Goal: Entertainment & Leisure: Consume media (video, audio)

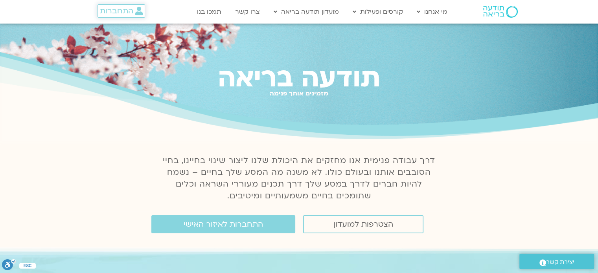
click at [123, 17] on link "התחברות" at bounding box center [121, 10] width 48 height 13
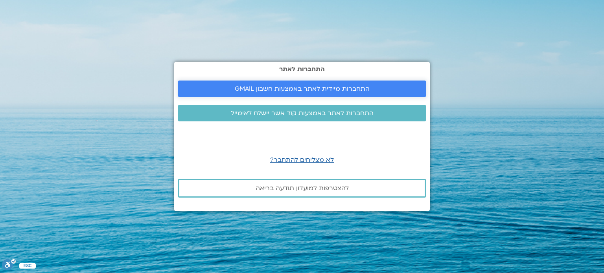
click at [262, 92] on span "התחברות מיידית לאתר באמצעות חשבון GMAIL" at bounding box center [302, 88] width 135 height 7
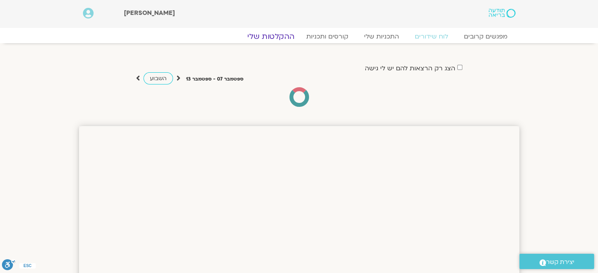
click at [281, 35] on link "ההקלטות שלי" at bounding box center [271, 36] width 66 height 9
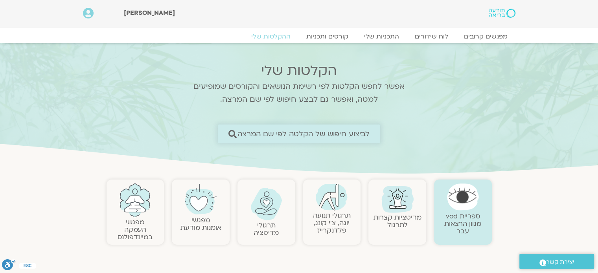
click at [358, 135] on span "לביצוע חיפוש של הקלטה לפי שם המרצה" at bounding box center [303, 134] width 132 height 8
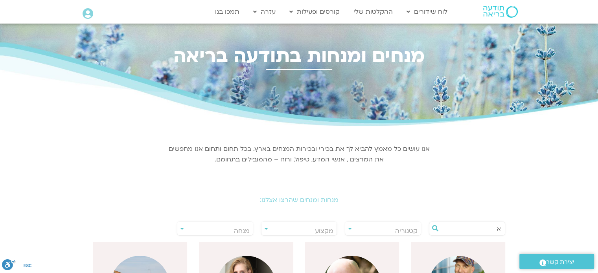
click at [480, 228] on input "א" at bounding box center [471, 228] width 60 height 13
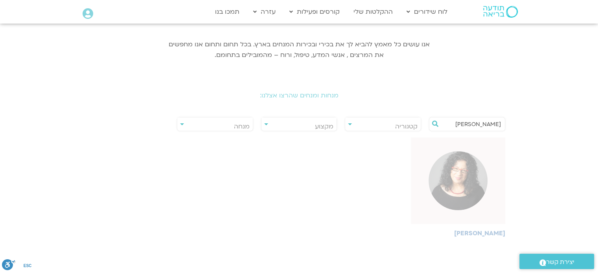
scroll to position [105, 0]
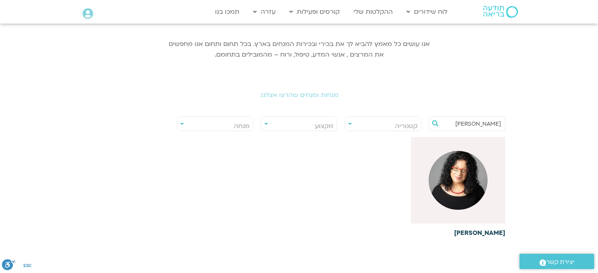
type input "ארני"
click at [444, 181] on img at bounding box center [457, 180] width 59 height 59
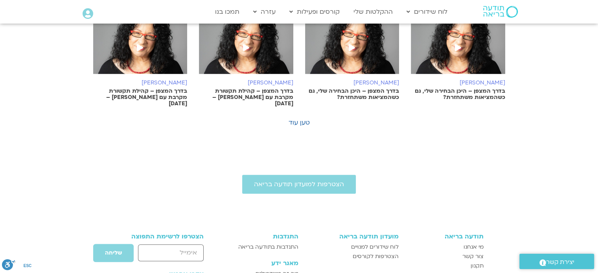
scroll to position [583, 0]
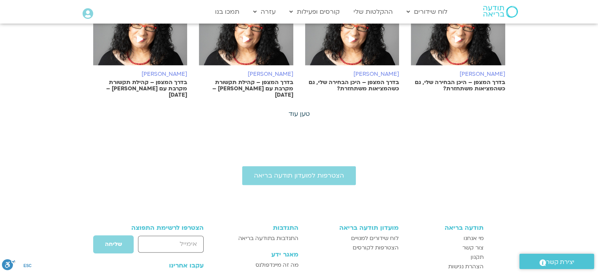
click at [299, 110] on link "טען עוד" at bounding box center [298, 114] width 21 height 9
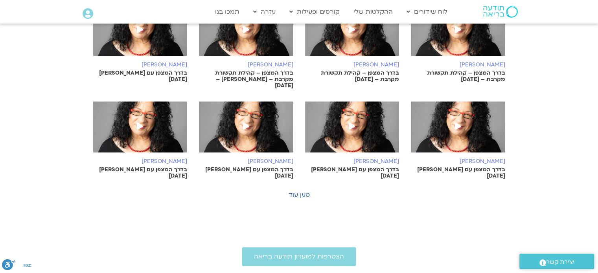
scroll to position [893, 0]
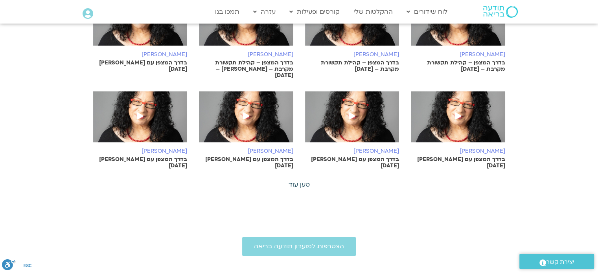
click at [295, 180] on link "טען עוד" at bounding box center [298, 184] width 21 height 9
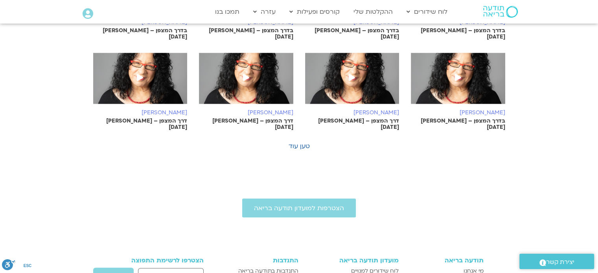
scroll to position [1293, 0]
click at [303, 141] on link "טען עוד" at bounding box center [298, 145] width 21 height 9
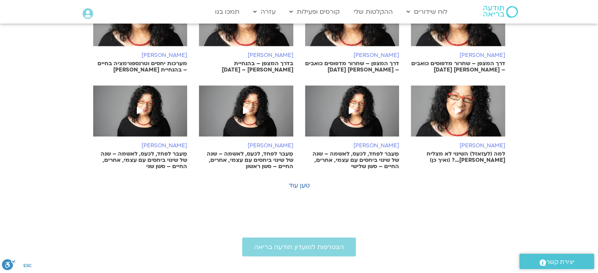
scroll to position [1632, 0]
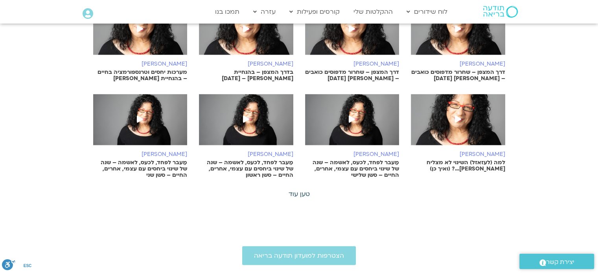
click at [306, 190] on link "טען עוד" at bounding box center [298, 194] width 21 height 9
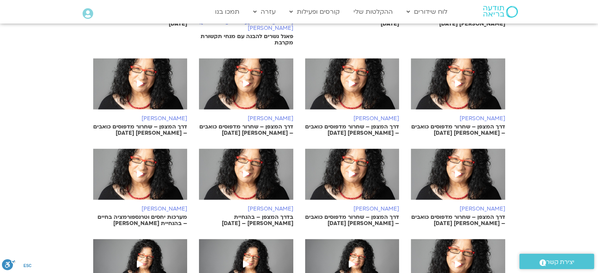
scroll to position [1487, 0]
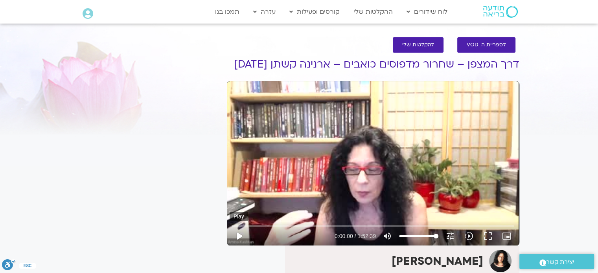
click at [236, 246] on button "play_arrow" at bounding box center [238, 236] width 19 height 19
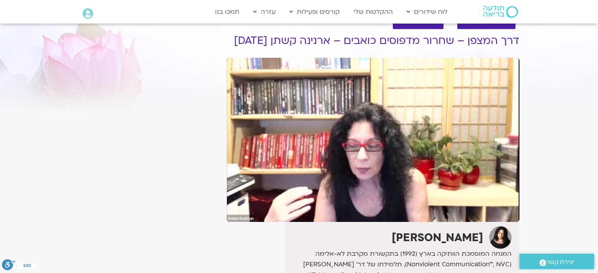
scroll to position [24, 0]
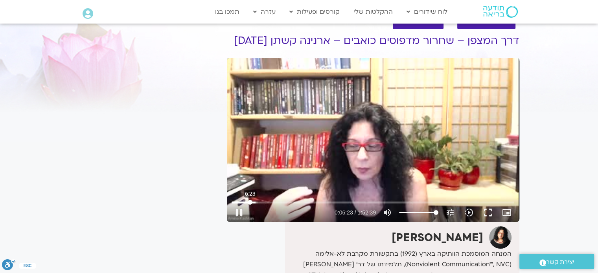
click at [250, 205] on input "Seek" at bounding box center [373, 202] width 282 height 5
click at [244, 205] on input "Seek" at bounding box center [373, 202] width 282 height 5
click at [483, 222] on button "fullscreen" at bounding box center [487, 212] width 19 height 19
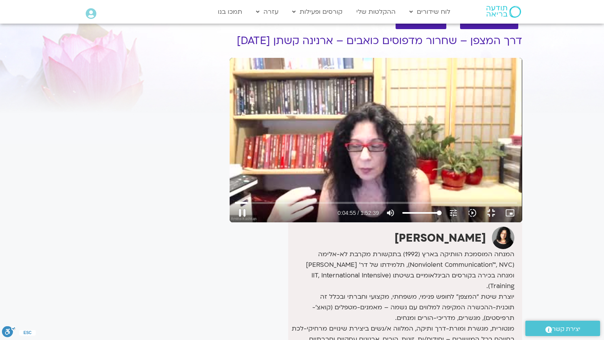
type input "295.955167"
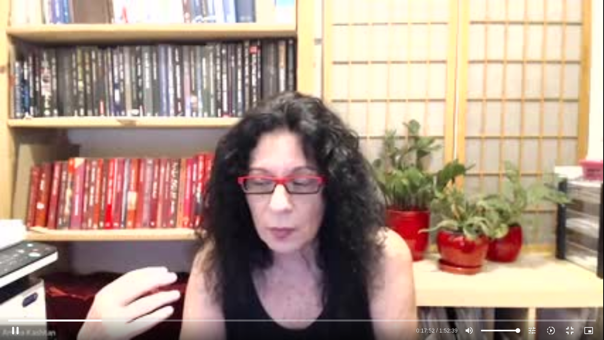
click at [262, 204] on div "Skip Ad 1:44:12 pause 0:17:52 / 1:52:39 volume_up Mute tune Resolution Auto 240…" at bounding box center [302, 170] width 604 height 340
click at [126, 144] on div "Skip Ad 1:44:12 play_arrow 0:17:52 / 1:52:39 volume_up Mute tune Resolution Aut…" at bounding box center [302, 170] width 604 height 340
click at [120, 273] on input "Seek" at bounding box center [301, 319] width 587 height 5
click at [117, 273] on input "Seek" at bounding box center [301, 319] width 587 height 5
click at [365, 211] on div "Skip Ad 16:29 pause 0:59:48 / 1:52:39 volume_up Mute tune Resolution Auto 240p …" at bounding box center [302, 170] width 604 height 340
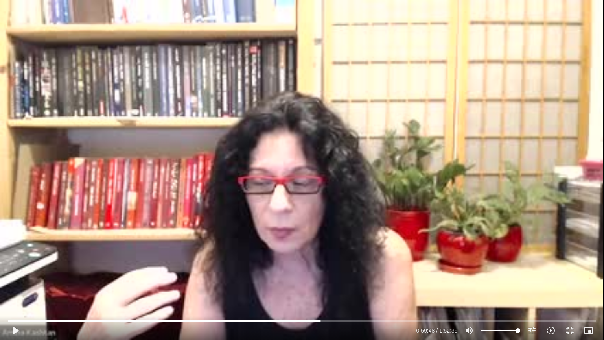
click at [365, 211] on div "Skip Ad 16:29 play_arrow 0:59:48 / 1:52:39 volume_up Mute tune Resolution Auto …" at bounding box center [302, 170] width 604 height 340
click at [566, 273] on button "fullscreen_exit" at bounding box center [569, 330] width 19 height 19
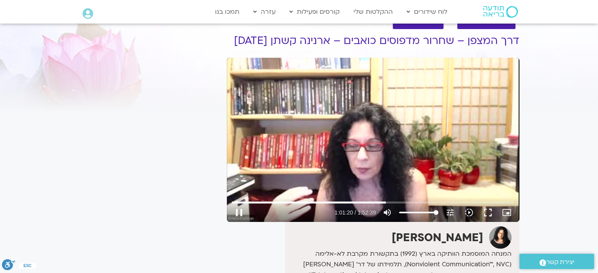
click at [331, 140] on div "Skip Ad 1:46:18 pause 1:01:20 / 1:52:39 volume_up Mute tune Resolution Auto 240…" at bounding box center [373, 140] width 292 height 164
type input "3680.705842"
